Goal: Task Accomplishment & Management: Manage account settings

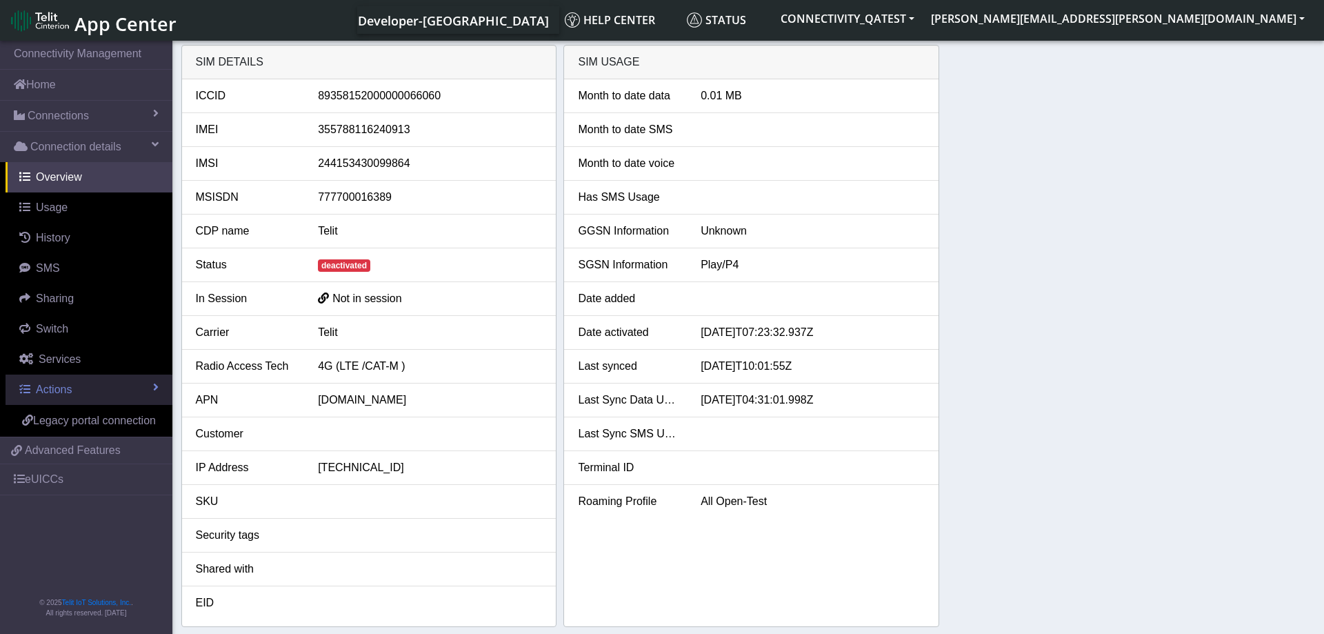
click at [103, 389] on link "Actions" at bounding box center [89, 389] width 167 height 30
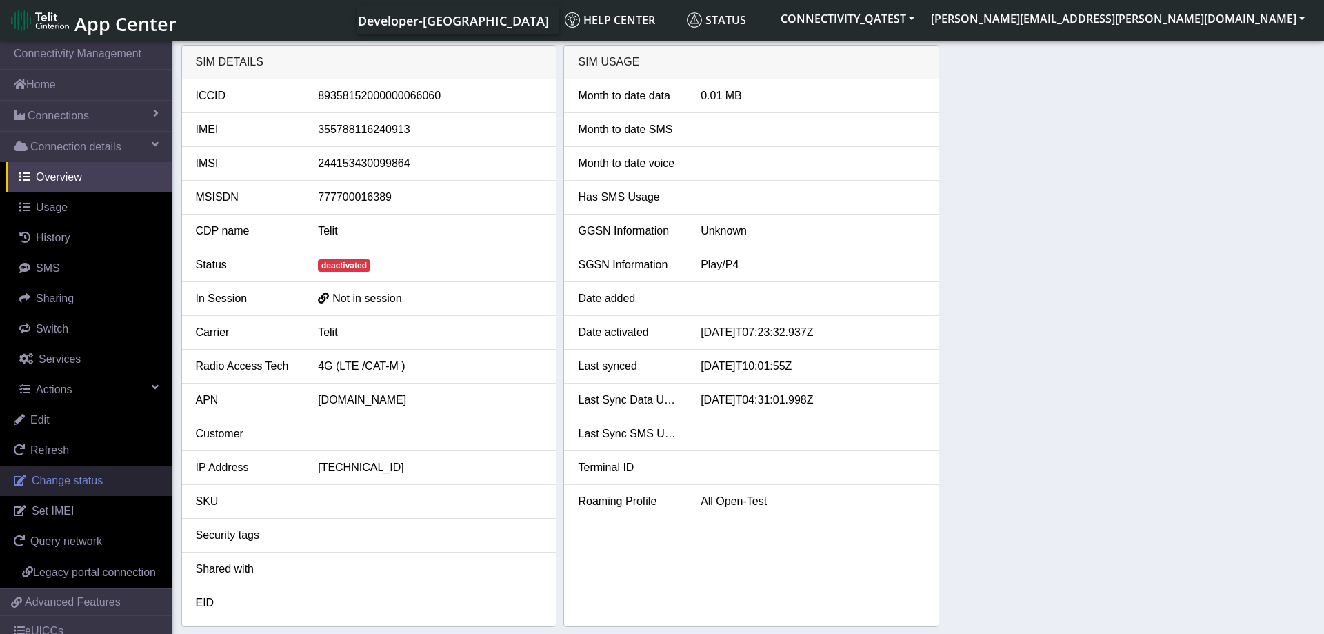
click at [79, 474] on span "Change status" at bounding box center [67, 480] width 71 height 12
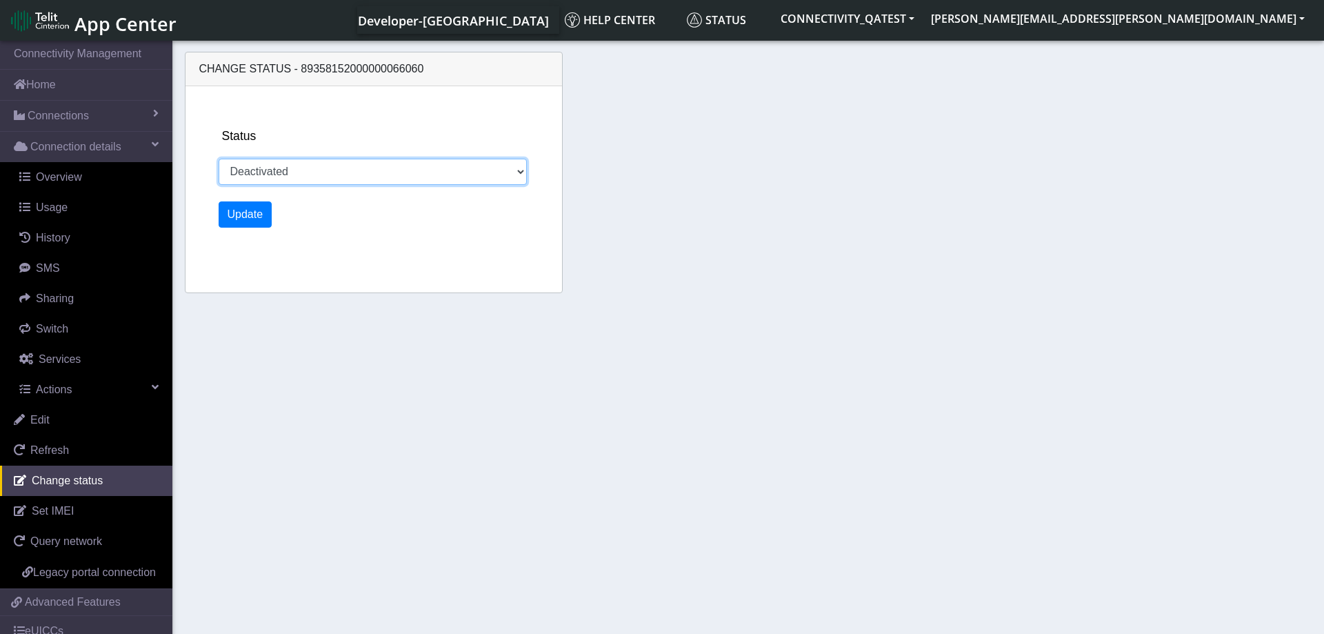
click at [219, 159] on select "Activated Deactivated Blocked" at bounding box center [373, 172] width 309 height 26
select select "activated"
click option "Activated" at bounding box center [0, 0] width 0 height 0
click at [243, 219] on button "Update" at bounding box center [246, 214] width 54 height 26
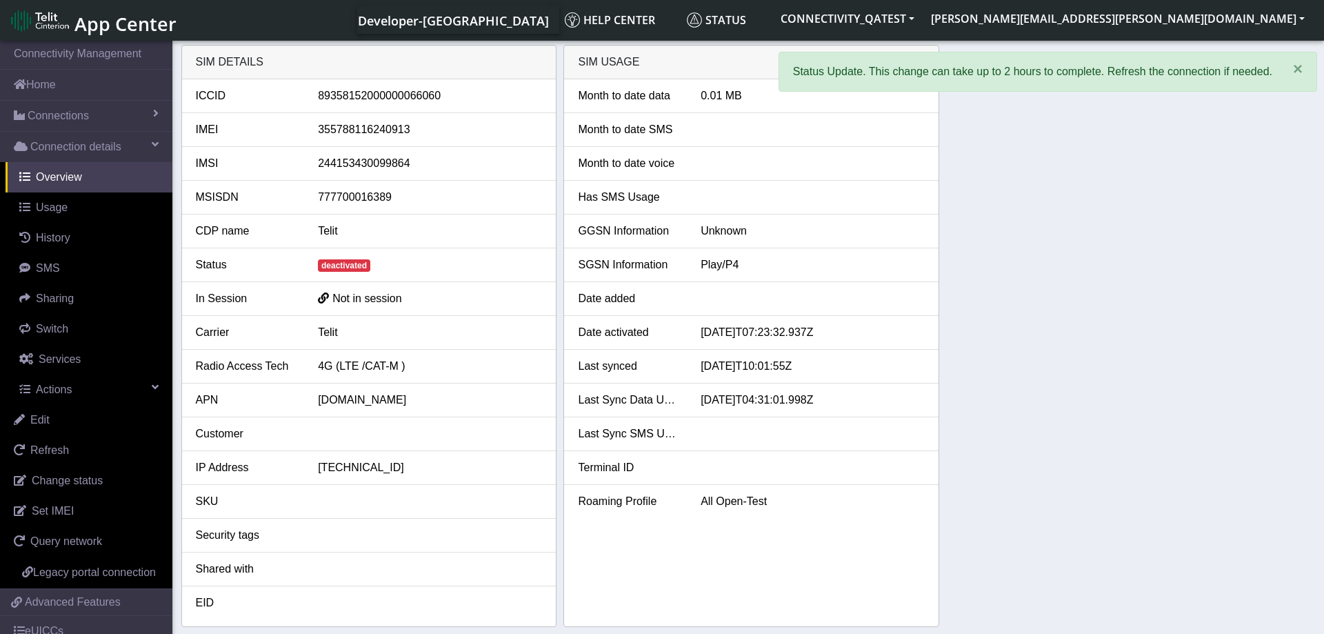
click at [863, 271] on div "Play/P4" at bounding box center [812, 264] width 245 height 17
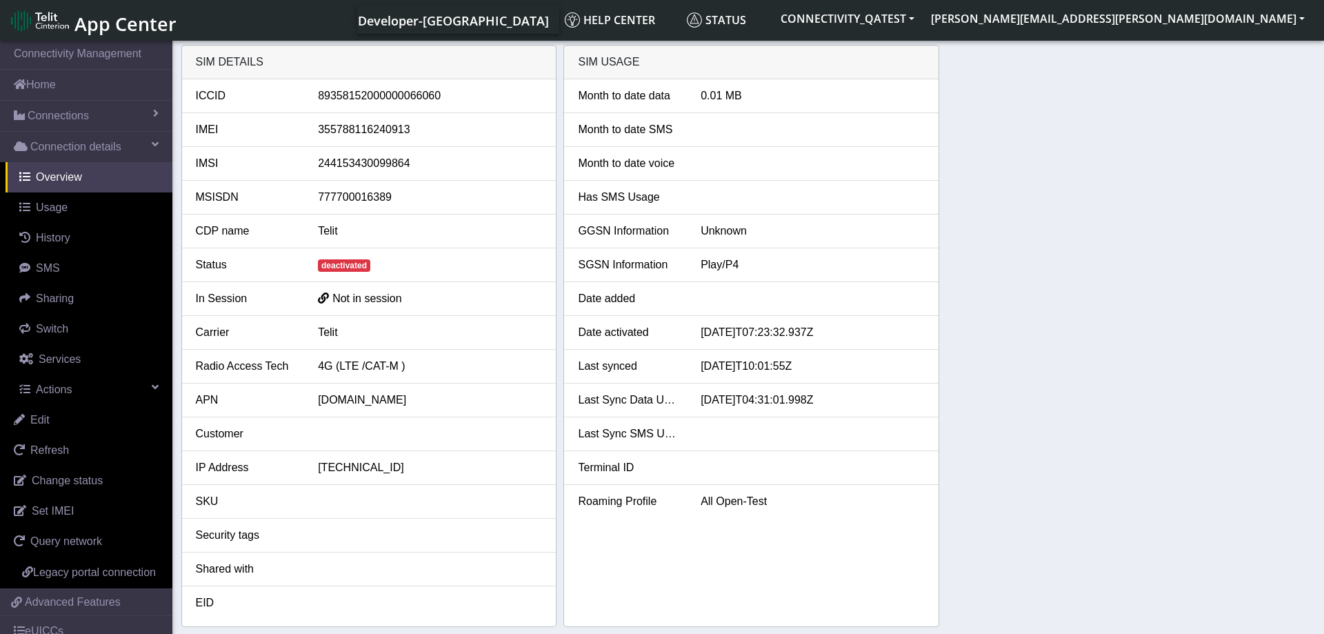
click at [1006, 314] on div "SIM details ICCID 89358152000000066060 IMEI 355788116240913 IMSI 24415343009986…" at bounding box center [748, 336] width 1134 height 582
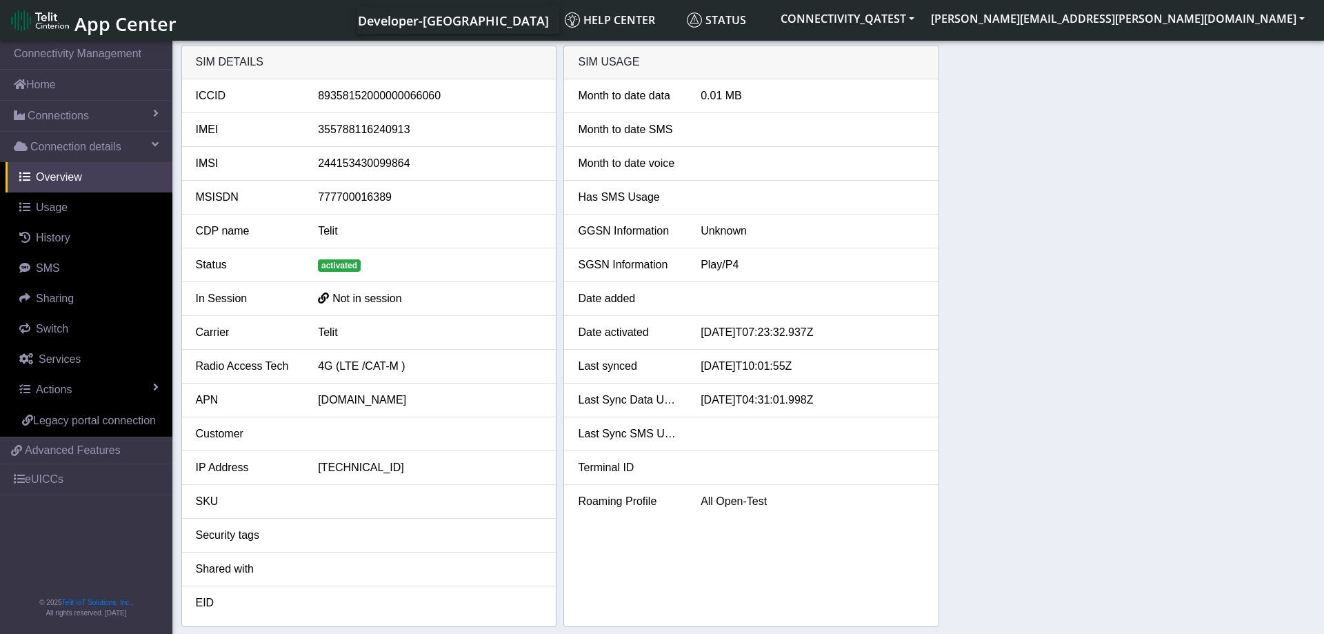
click at [1078, 234] on div "SIM details ICCID [TECHNICAL_ID] IMEI [TECHNICAL_ID] IMSI 244153430099864 MSISD…" at bounding box center [748, 336] width 1134 height 582
click at [1142, 298] on div "SIM details ICCID [TECHNICAL_ID] IMEI [TECHNICAL_ID] IMSI 244153430099864 MSISD…" at bounding box center [748, 336] width 1134 height 582
